Goal: Check status: Check status

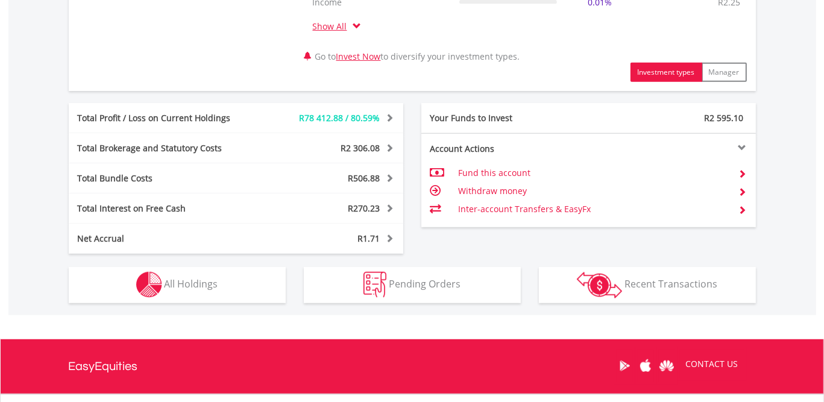
scroll to position [713, 0]
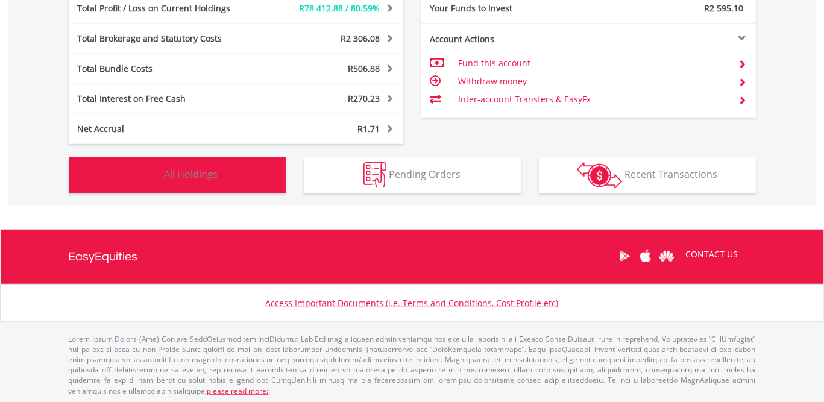
click at [217, 171] on span "All Holdings" at bounding box center [192, 174] width 54 height 13
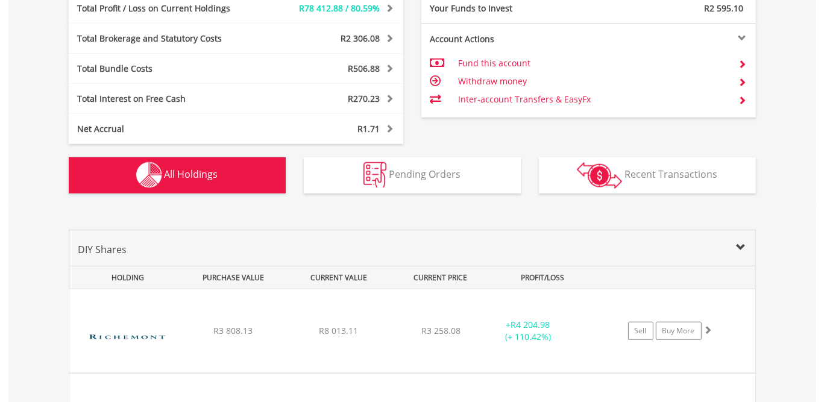
scroll to position [941, 0]
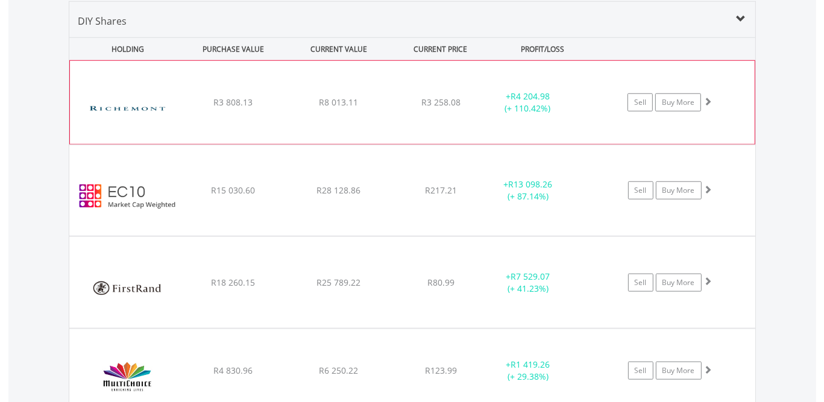
click at [706, 99] on span at bounding box center [708, 101] width 8 height 8
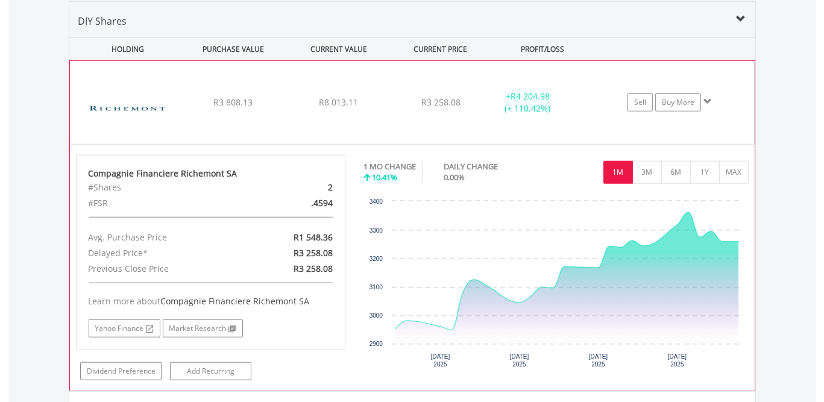
click at [706, 99] on span at bounding box center [708, 101] width 8 height 8
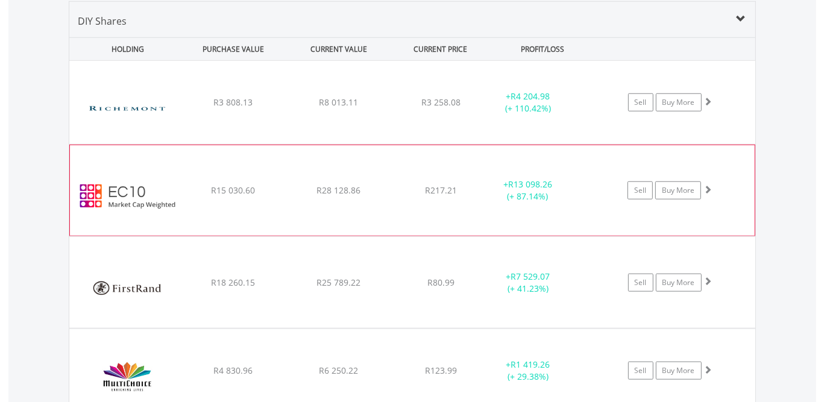
click at [706, 188] on span at bounding box center [708, 189] width 8 height 8
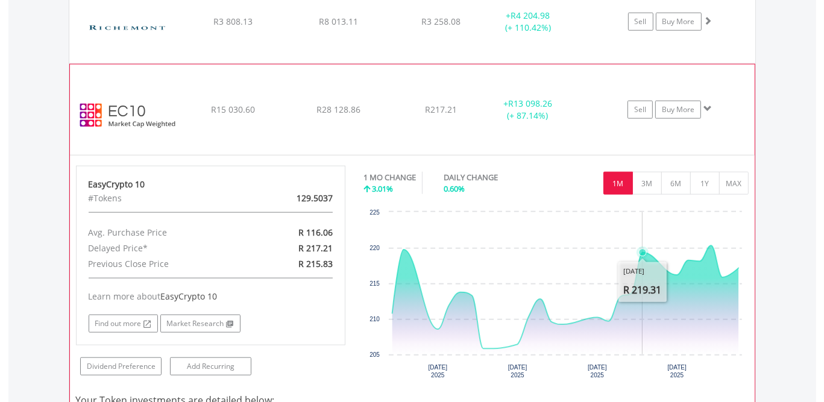
scroll to position [1062, 0]
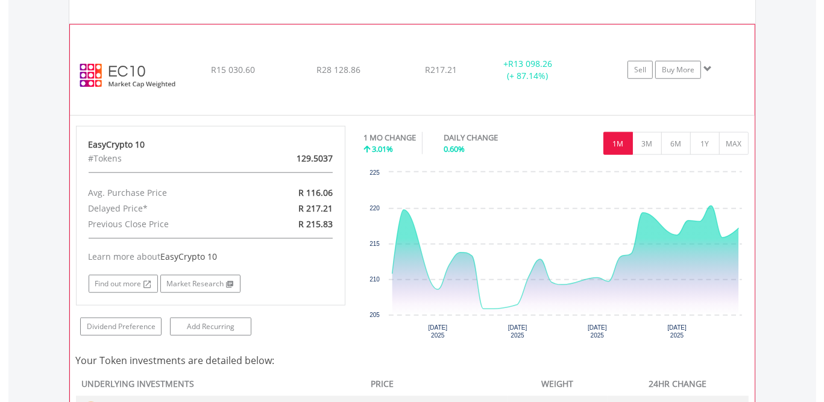
click at [709, 65] on span at bounding box center [708, 69] width 8 height 8
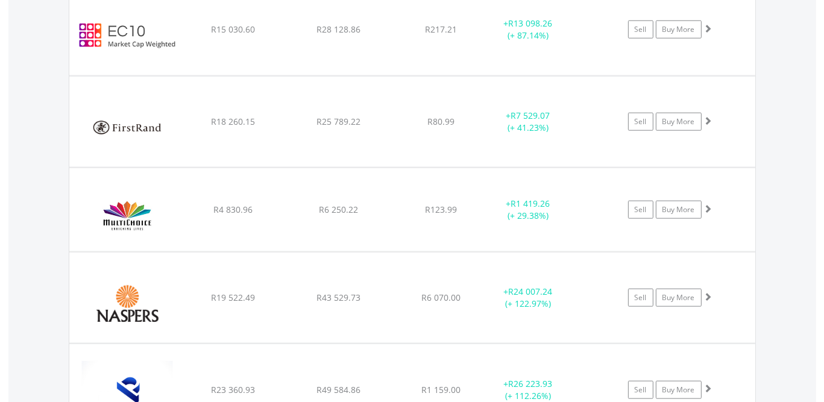
scroll to position [1143, 0]
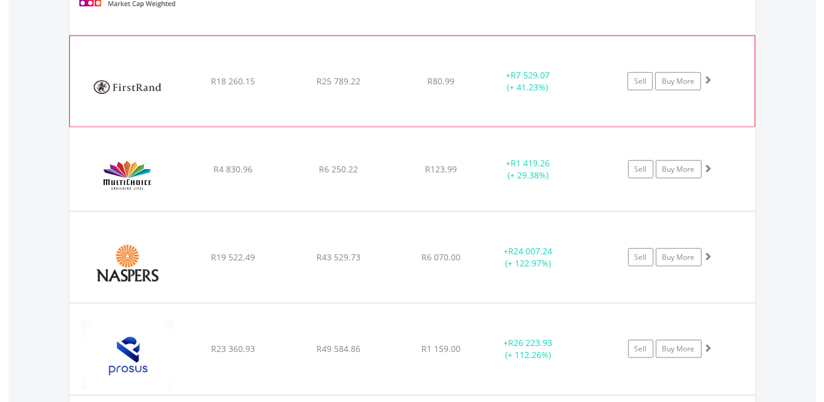
click at [709, 77] on span at bounding box center [708, 79] width 8 height 8
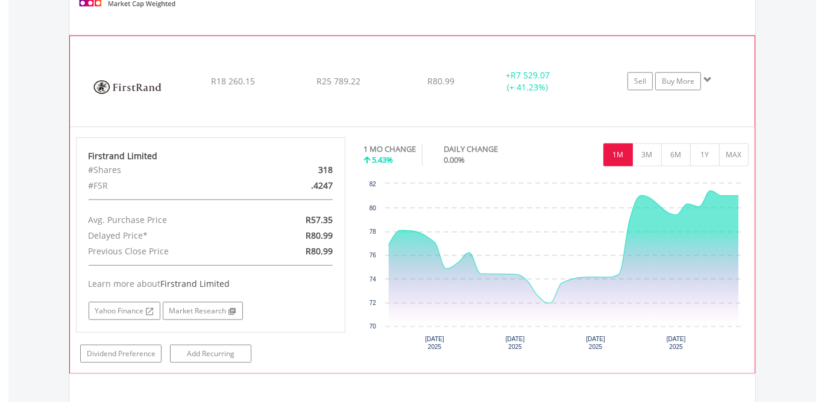
click at [711, 77] on span at bounding box center [708, 79] width 8 height 8
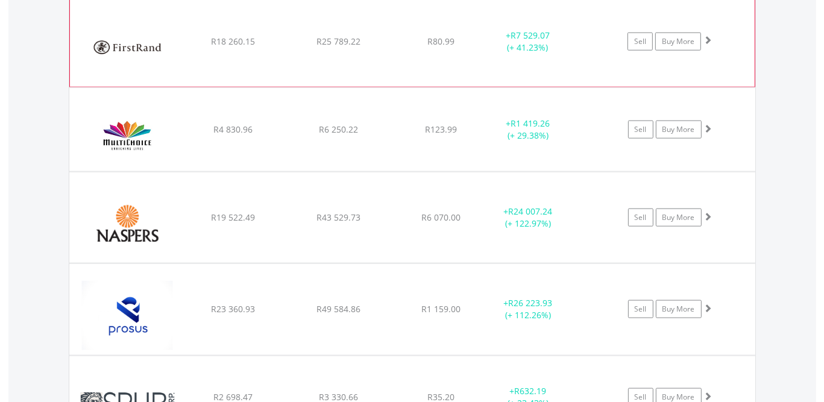
scroll to position [1223, 0]
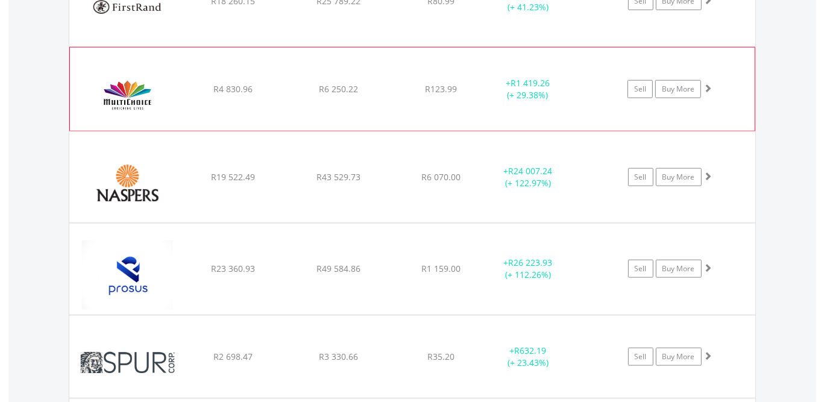
click at [707, 84] on span at bounding box center [708, 88] width 8 height 8
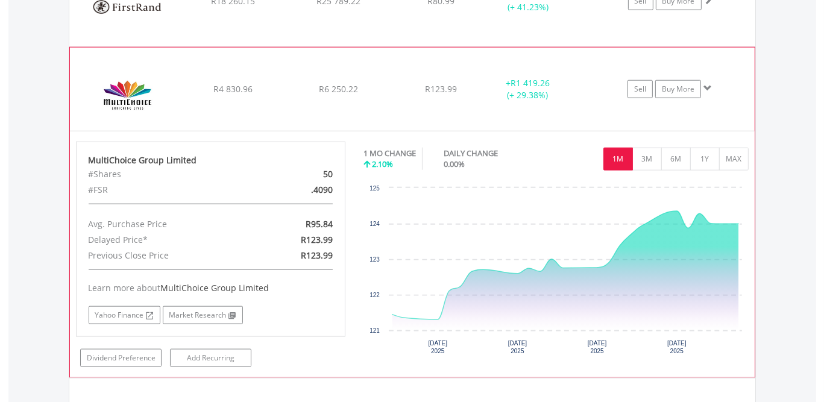
click at [707, 84] on span at bounding box center [708, 88] width 8 height 8
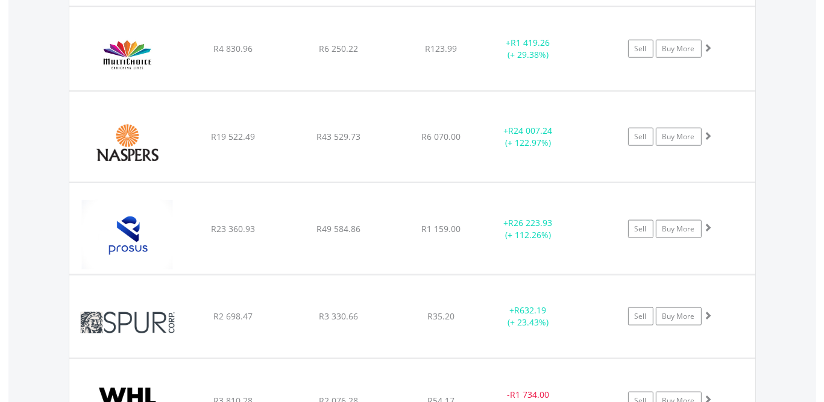
scroll to position [1303, 0]
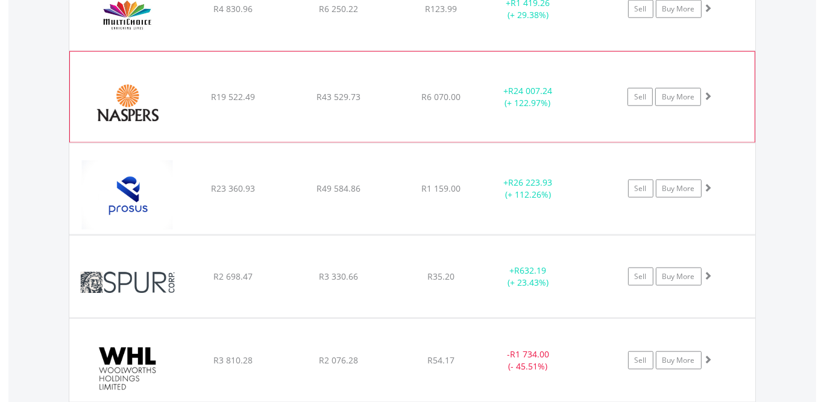
click at [710, 92] on span at bounding box center [708, 96] width 8 height 8
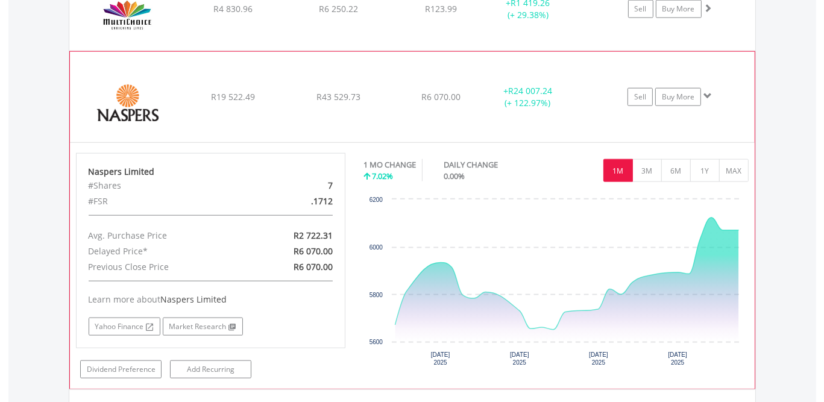
click at [710, 92] on span at bounding box center [708, 96] width 8 height 8
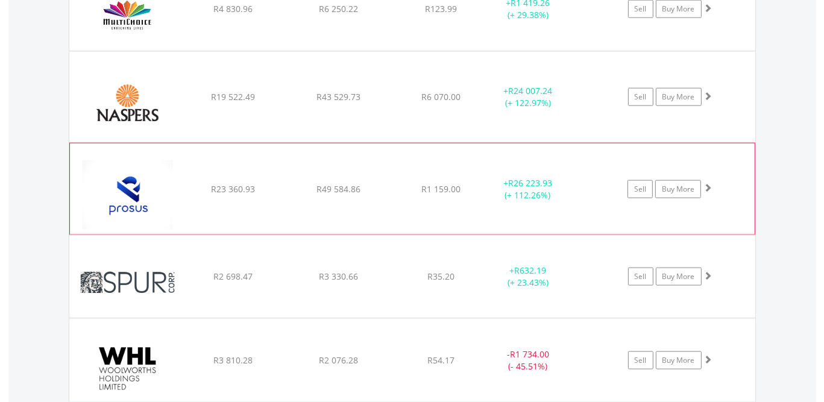
click at [707, 183] on span at bounding box center [708, 187] width 8 height 8
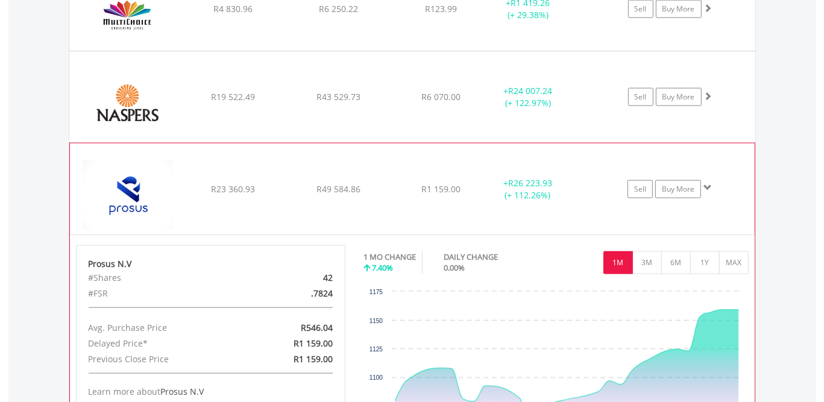
click at [707, 183] on span at bounding box center [708, 187] width 8 height 8
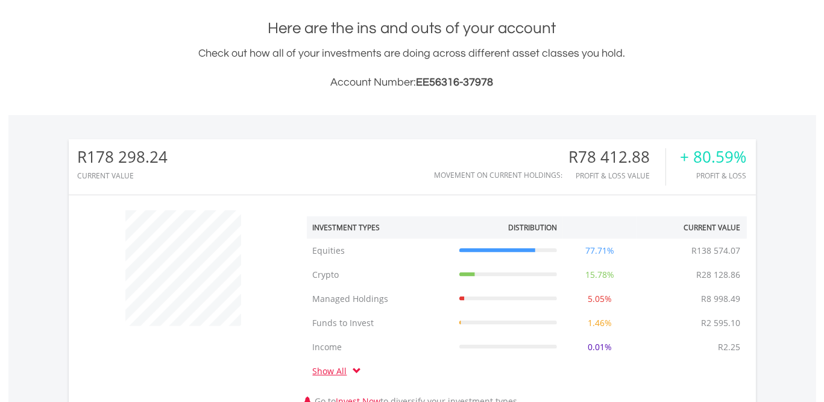
scroll to position [0, 0]
